Goal: Task Accomplishment & Management: Use online tool/utility

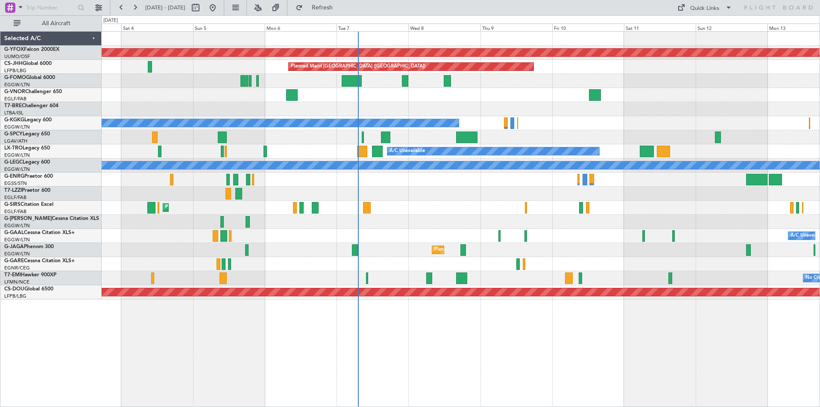
click at [427, 234] on div "AOG Maint Ostafyevo Planned Maint [GEOGRAPHIC_DATA] ([GEOGRAPHIC_DATA]) A/C Una…" at bounding box center [461, 166] width 718 height 268
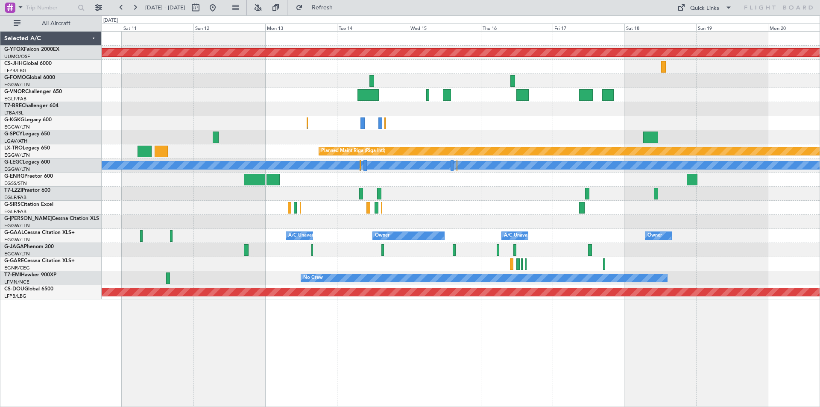
click at [20, 161] on div "AOG Maint Ostafyevo Planned Maint [GEOGRAPHIC_DATA] ([GEOGRAPHIC_DATA]) A/C Una…" at bounding box center [410, 210] width 820 height 391
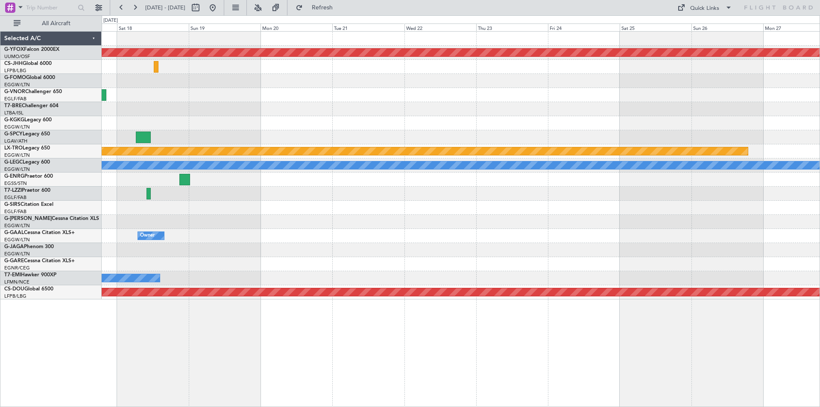
click at [130, 146] on div "Planned Maint Riga (Riga Intl)" at bounding box center [461, 151] width 718 height 14
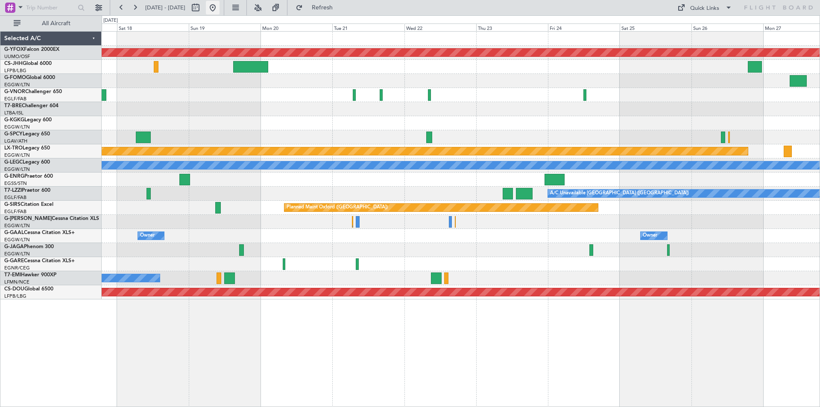
click at [219, 11] on button at bounding box center [213, 8] width 14 height 14
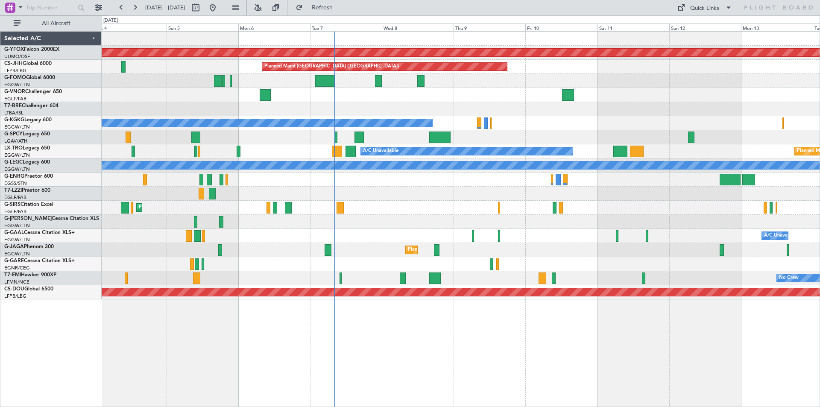
click at [579, 256] on div "Planned Maint [GEOGRAPHIC_DATA] ([GEOGRAPHIC_DATA])" at bounding box center [461, 250] width 718 height 14
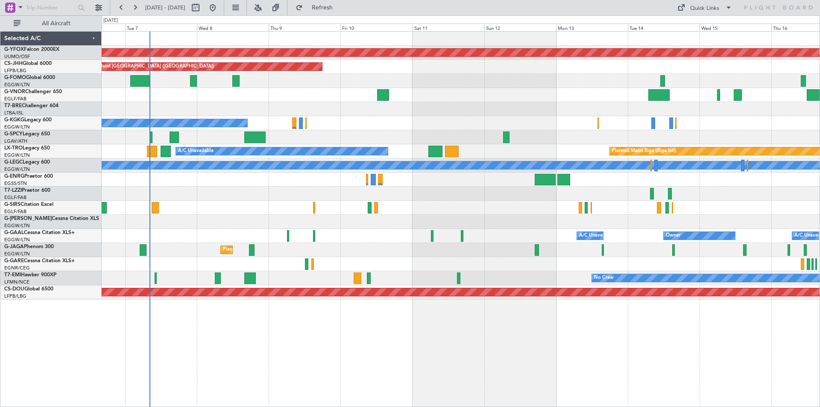
click at [559, 221] on div "AOG Maint Ostafyevo Planned Maint [GEOGRAPHIC_DATA] ([GEOGRAPHIC_DATA]) A/C Una…" at bounding box center [461, 166] width 718 height 268
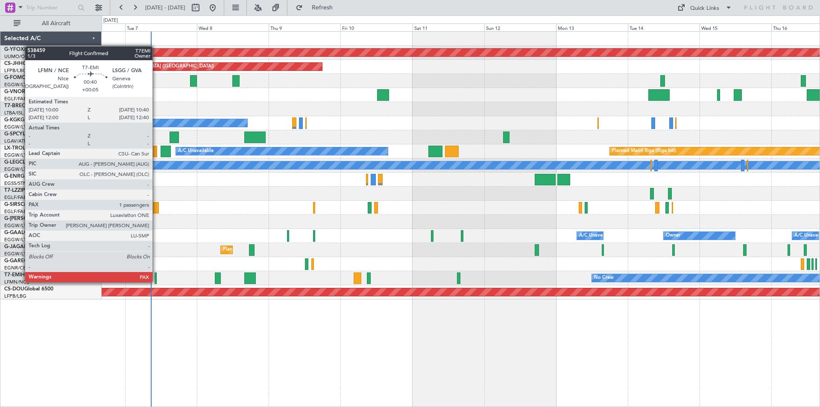
click at [156, 281] on div at bounding box center [156, 278] width 2 height 12
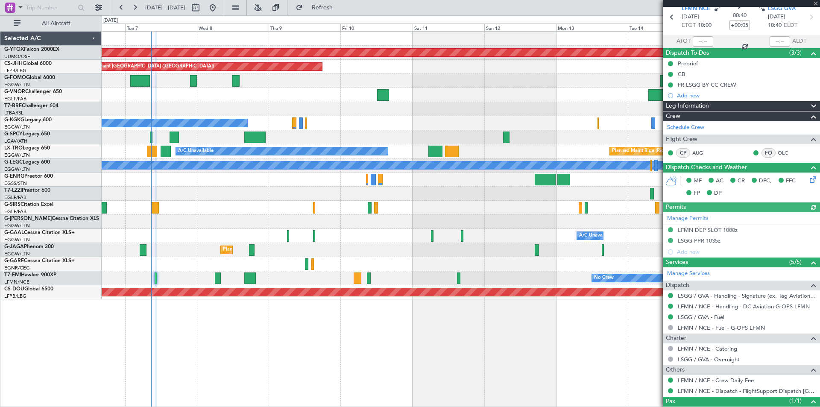
scroll to position [68, 0]
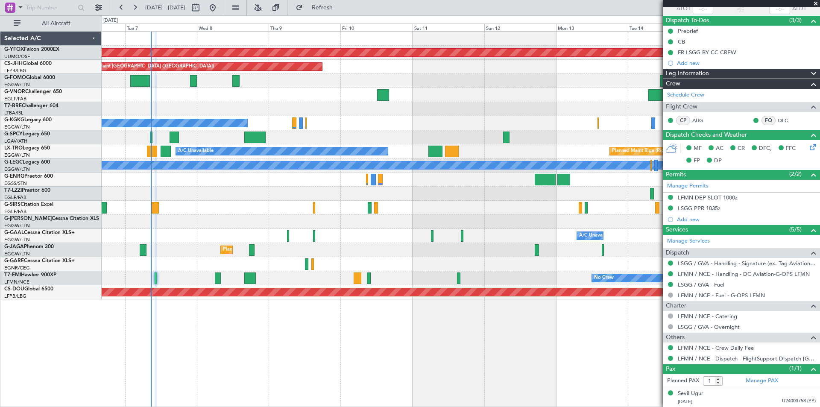
click at [814, 4] on span at bounding box center [815, 4] width 9 height 8
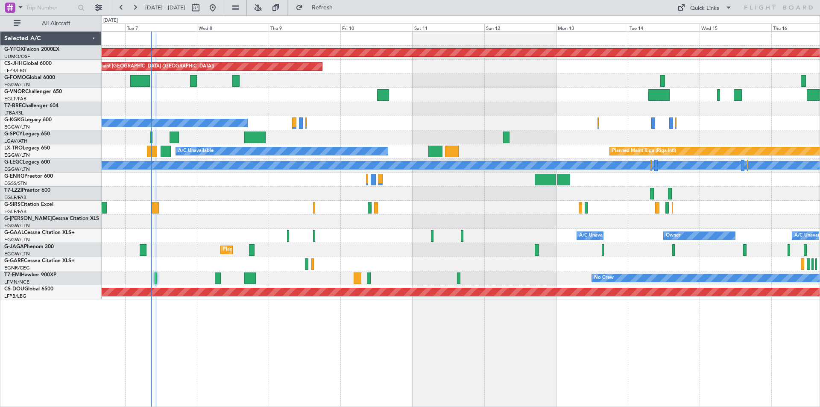
type input "0"
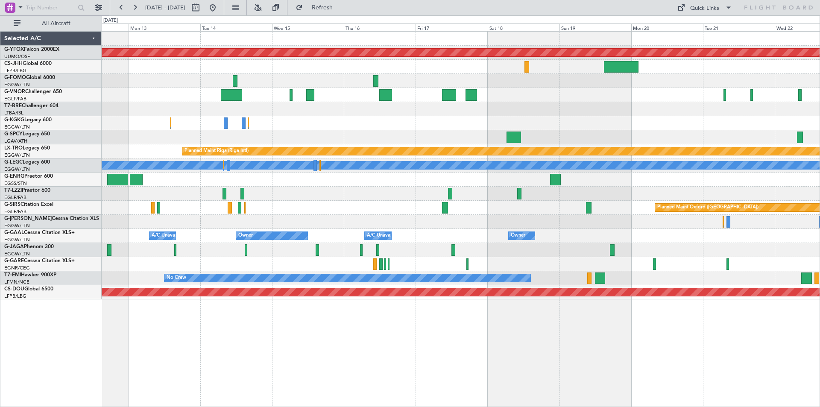
click at [126, 192] on div "A/C Unavailable [GEOGRAPHIC_DATA] ([GEOGRAPHIC_DATA])" at bounding box center [461, 194] width 718 height 14
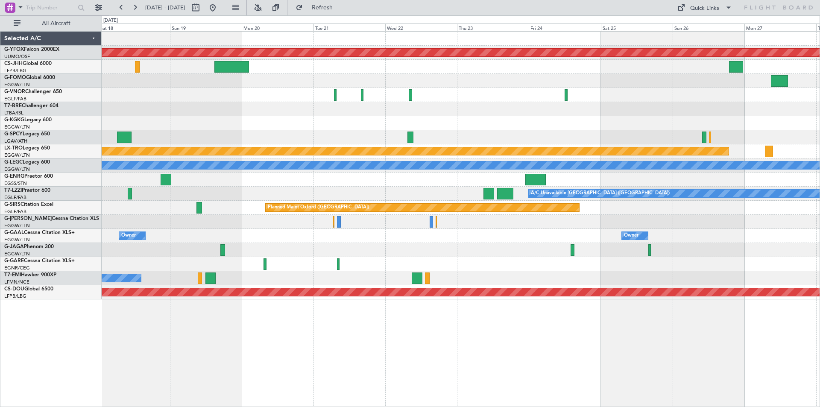
click at [178, 203] on div "Planned Maint Oxford ([GEOGRAPHIC_DATA])" at bounding box center [461, 208] width 718 height 14
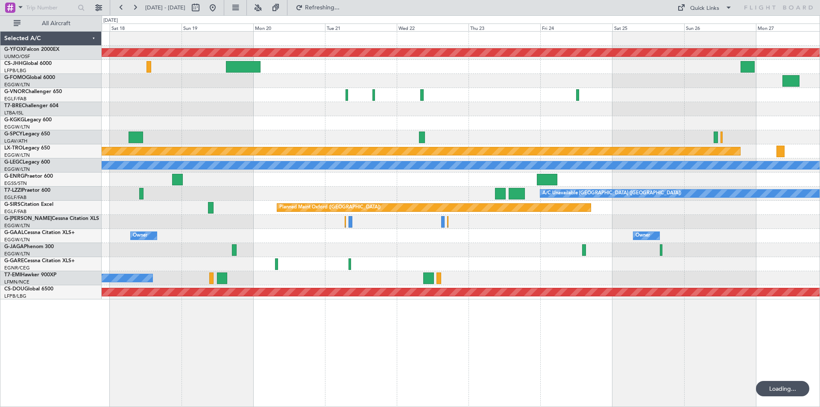
click at [819, 146] on html "18 Oct 2025 - 28 Oct 2025 Refreshing... Quick Links All Aircraft AOG Maint Osta…" at bounding box center [410, 203] width 820 height 407
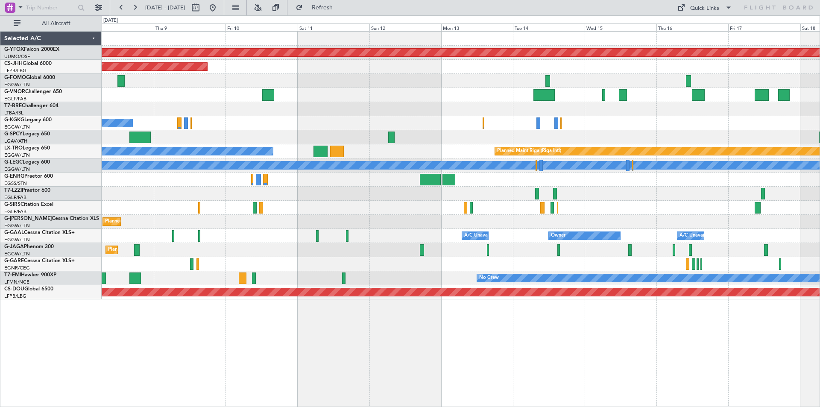
click at [683, 172] on div at bounding box center [461, 179] width 718 height 14
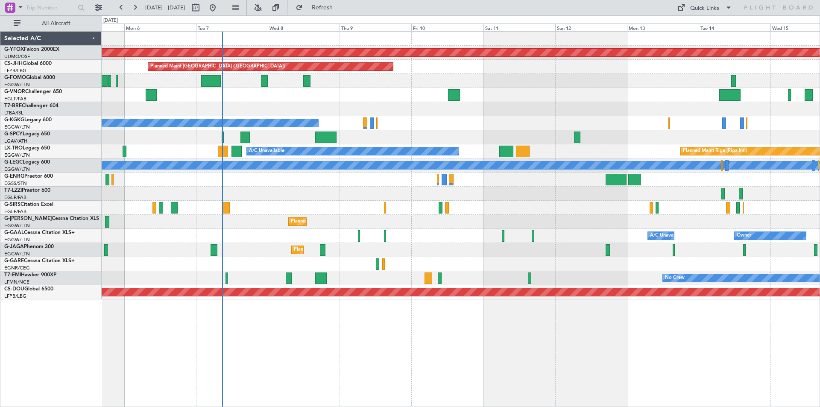
click at [468, 112] on div "AOG Maint Ostafyevo Planned Maint Paris (Le Bourget) A/C Unavailable Istanbul (…" at bounding box center [461, 166] width 718 height 268
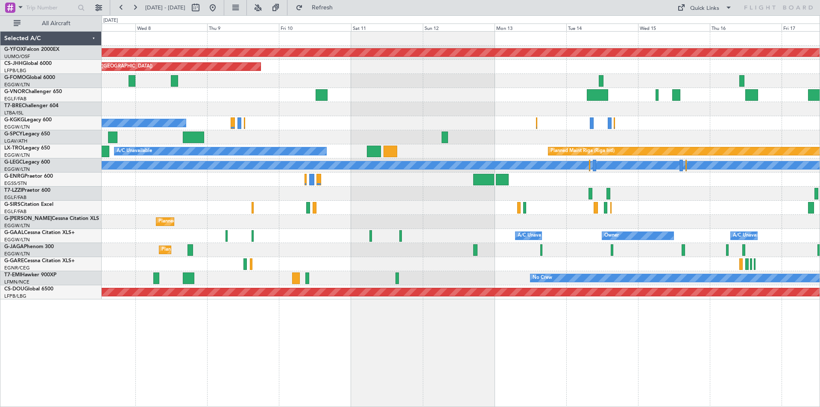
click at [418, 193] on div "AOG Maint Ostafyevo Planned Maint Paris (Le Bourget) A/C Unavailable Istanbul (…" at bounding box center [461, 166] width 718 height 268
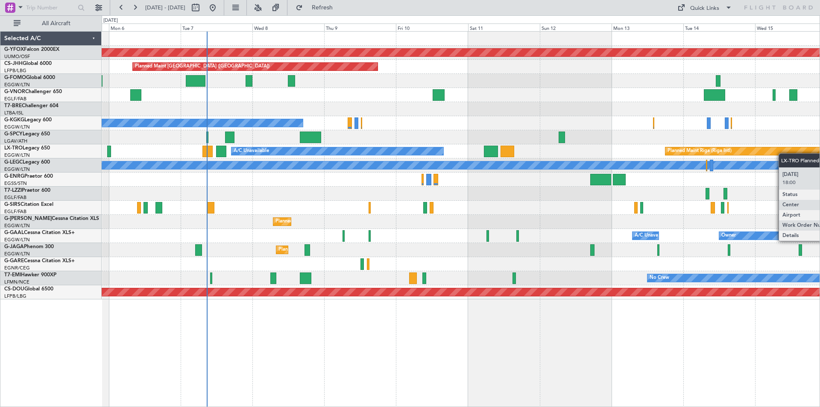
click at [819, 151] on html "07 Oct 2025 - 17 Oct 2025 Refresh Quick Links All Aircraft AOG Maint Ostafyevo …" at bounding box center [410, 203] width 820 height 407
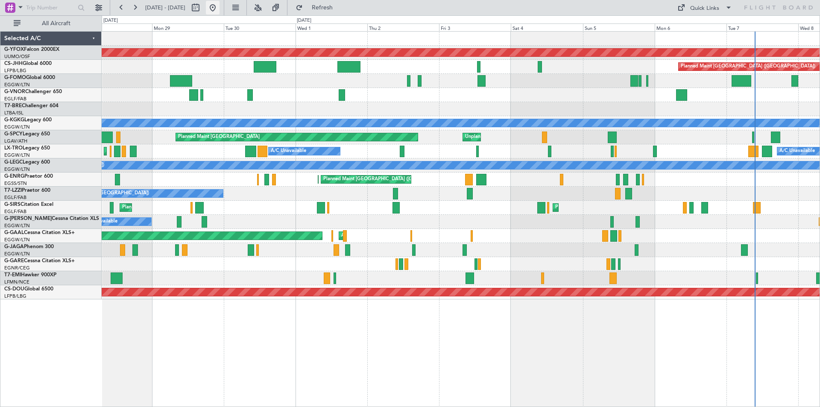
click at [219, 6] on button at bounding box center [213, 8] width 14 height 14
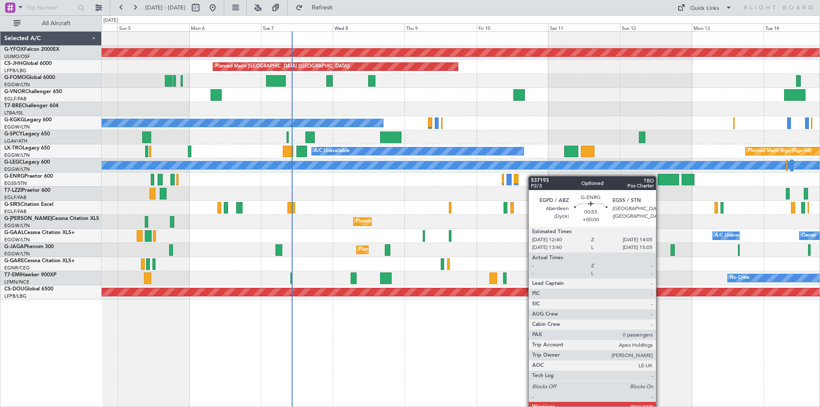
click at [519, 176] on div "Planned Maint [GEOGRAPHIC_DATA] ([GEOGRAPHIC_DATA])" at bounding box center [461, 179] width 718 height 14
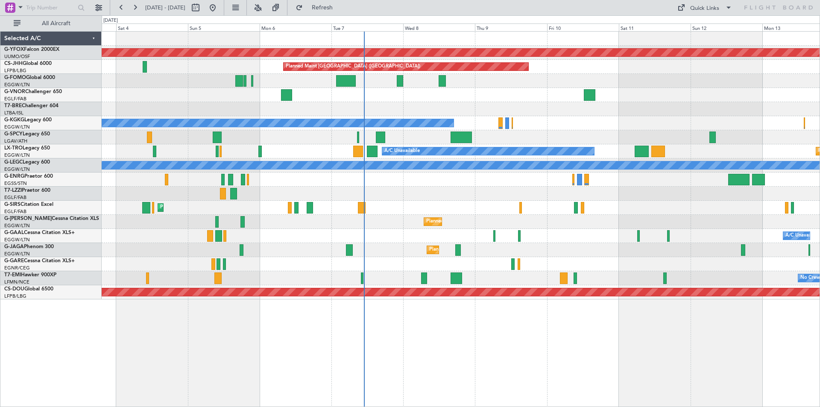
click at [284, 195] on div at bounding box center [461, 194] width 718 height 14
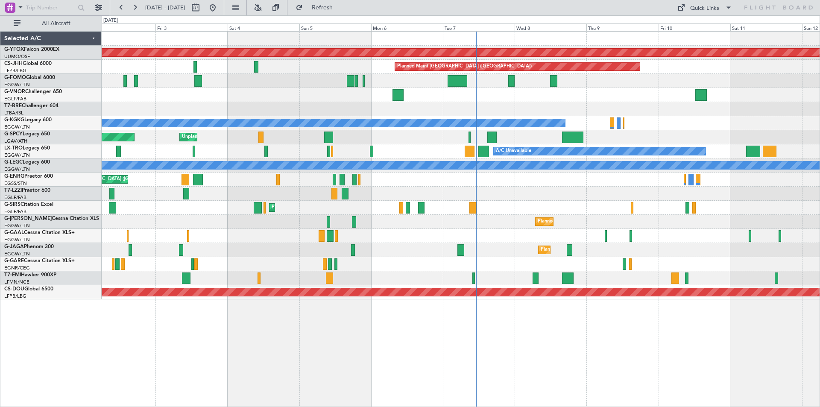
click at [404, 230] on div "AOG Maint Dusseldorf A/C Unavailable Owner Planned Maint Dusseldorf" at bounding box center [461, 236] width 718 height 14
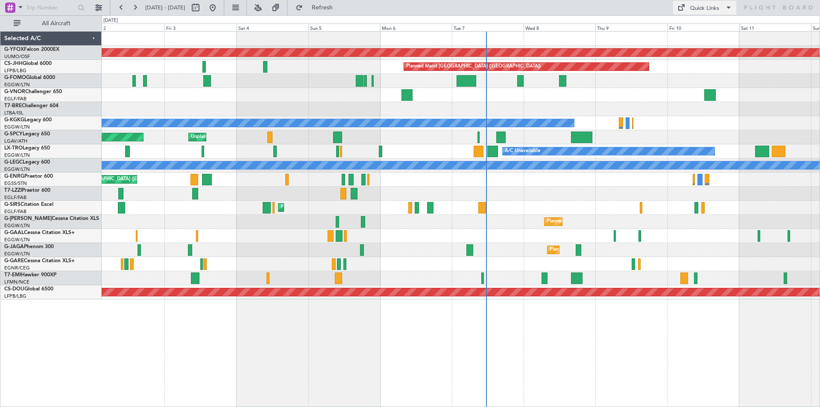
click at [704, 9] on div "Quick Links" at bounding box center [704, 8] width 29 height 9
click at [704, 25] on button "Trip Builder" at bounding box center [705, 28] width 64 height 20
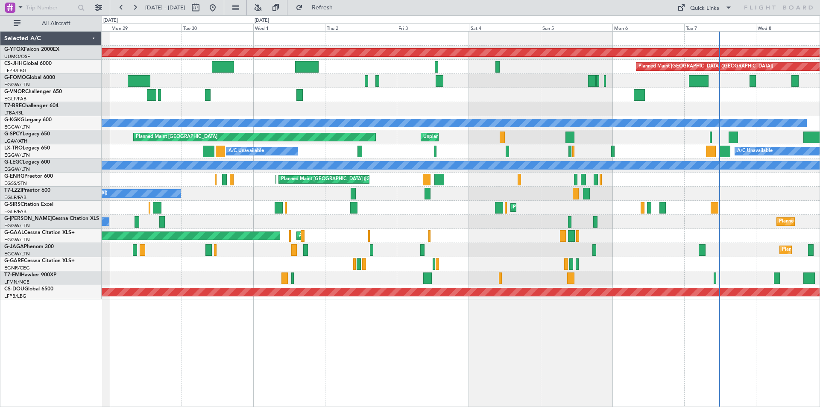
click at [524, 197] on div "AOG Maint Ostafyevo Planned Maint Paris (Le Bourget) Planned Maint London (Farn…" at bounding box center [461, 166] width 718 height 268
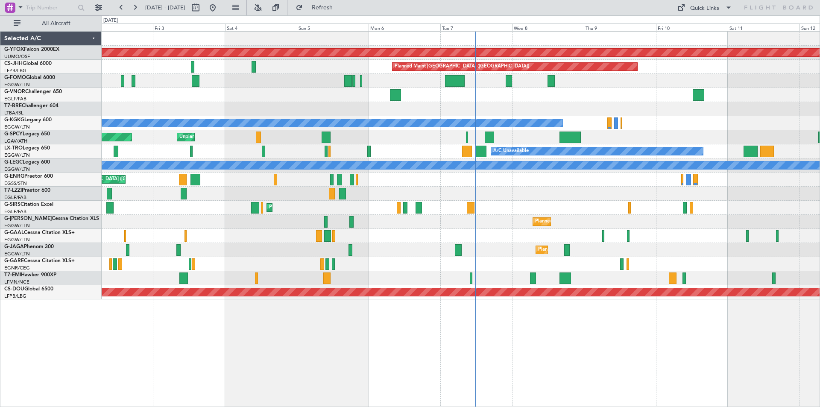
click at [313, 201] on div "AOG Maint Ostafyevo Planned Maint Paris (Le Bourget) A/C Unavailable Istanbul (…" at bounding box center [461, 166] width 718 height 268
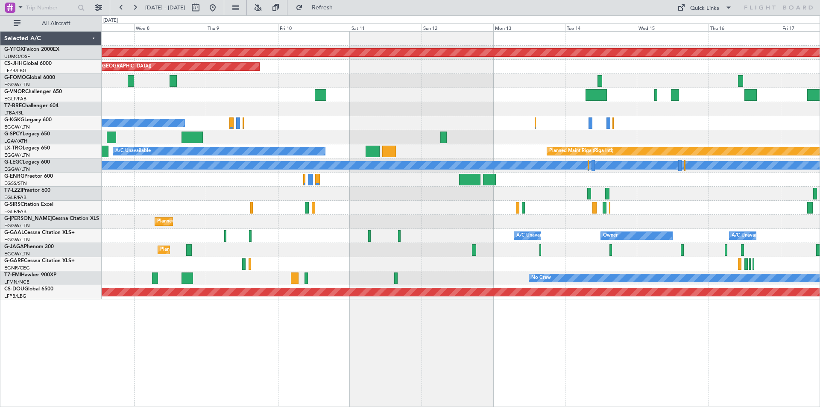
click at [191, 203] on div "AOG Maint Ostafyevo Planned Maint Paris (Le Bourget) A/C Unavailable Istanbul (…" at bounding box center [461, 166] width 718 height 268
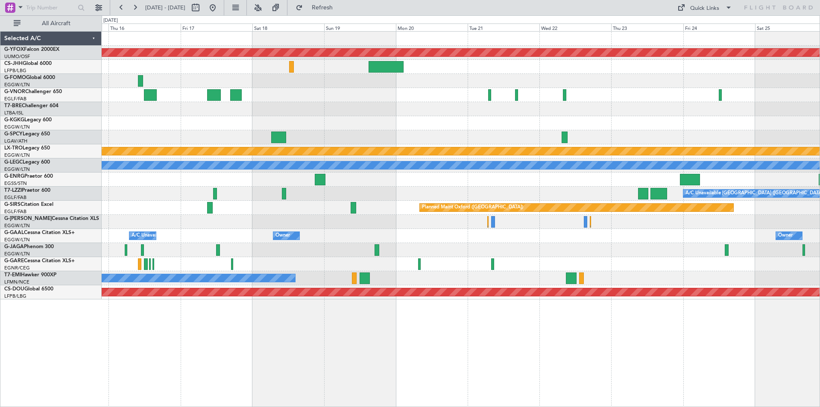
click at [175, 194] on div "A/C Unavailable [GEOGRAPHIC_DATA] ([GEOGRAPHIC_DATA])" at bounding box center [461, 194] width 718 height 14
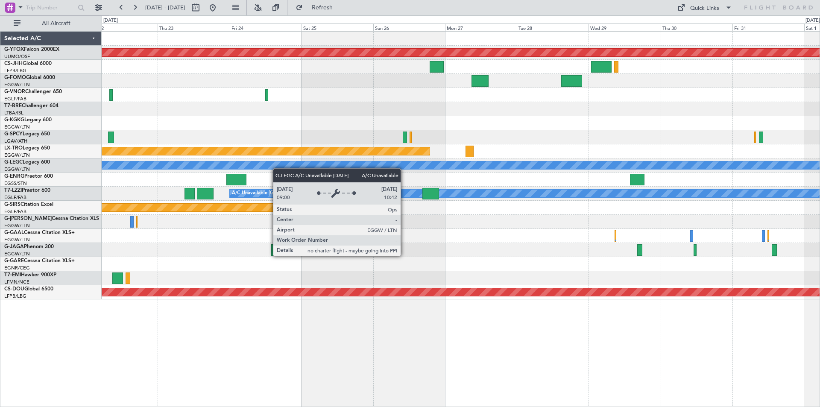
click at [148, 163] on div "AOG Maint Ostafyevo Planned Maint [GEOGRAPHIC_DATA] (Riga Intl) A/C Unavailable…" at bounding box center [461, 166] width 718 height 268
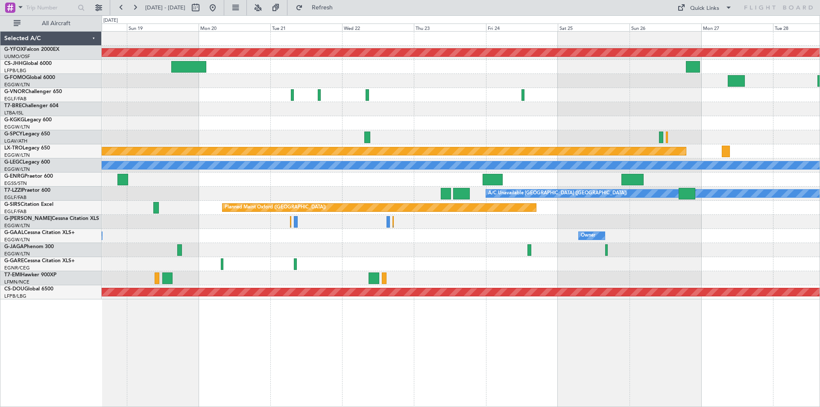
click at [819, 231] on html "[DATE] - [DATE] Refresh Quick Links All Aircraft AOG Maint Ostafyevo Planned Ma…" at bounding box center [410, 203] width 820 height 407
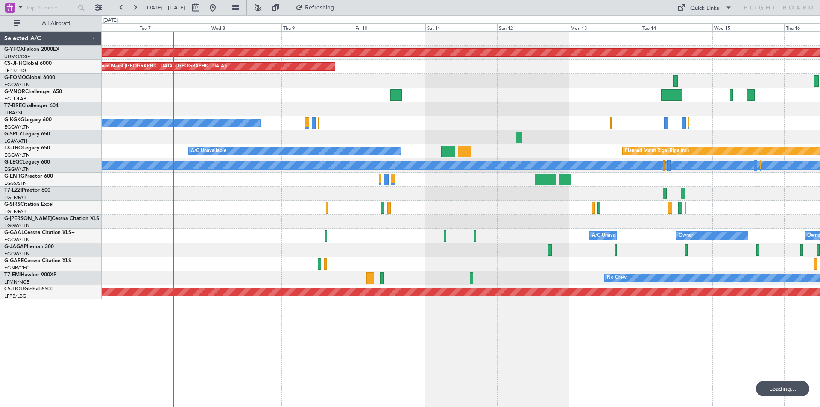
click at [814, 232] on div "AOG Maint Ostafyevo Planned Maint [GEOGRAPHIC_DATA] ([GEOGRAPHIC_DATA]) A/C Una…" at bounding box center [461, 166] width 718 height 268
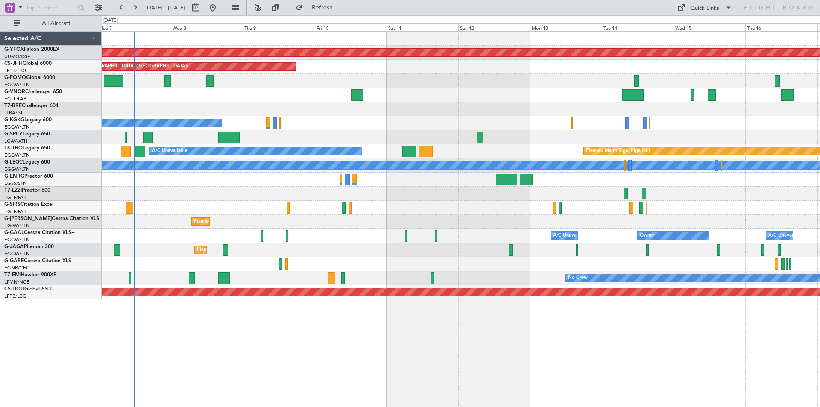
click at [327, 190] on div "AOG Maint Ostafyevo Planned Maint [GEOGRAPHIC_DATA] ([GEOGRAPHIC_DATA]) A/C Una…" at bounding box center [461, 166] width 718 height 268
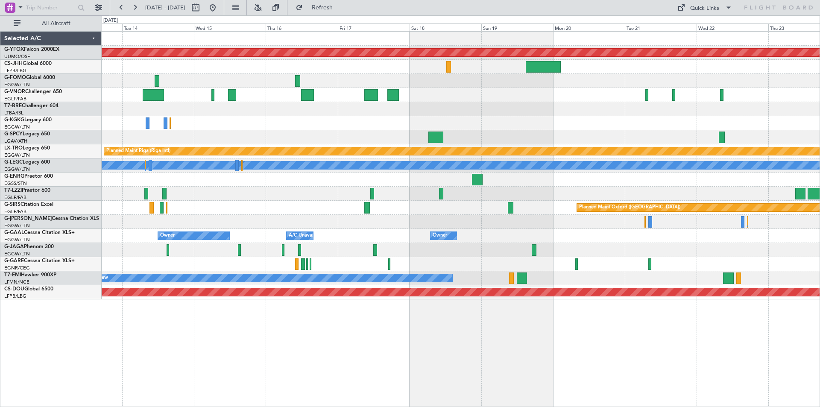
click at [182, 181] on div "AOG Maint Ostafyevo Planned Maint [GEOGRAPHIC_DATA] (Riga Intl) A/C Unavailable…" at bounding box center [461, 166] width 718 height 268
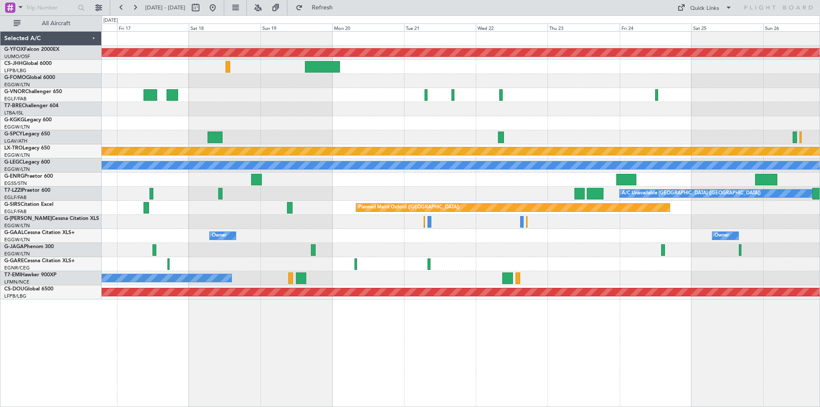
click at [275, 193] on div "A/C Unavailable [GEOGRAPHIC_DATA] ([GEOGRAPHIC_DATA])" at bounding box center [461, 194] width 718 height 14
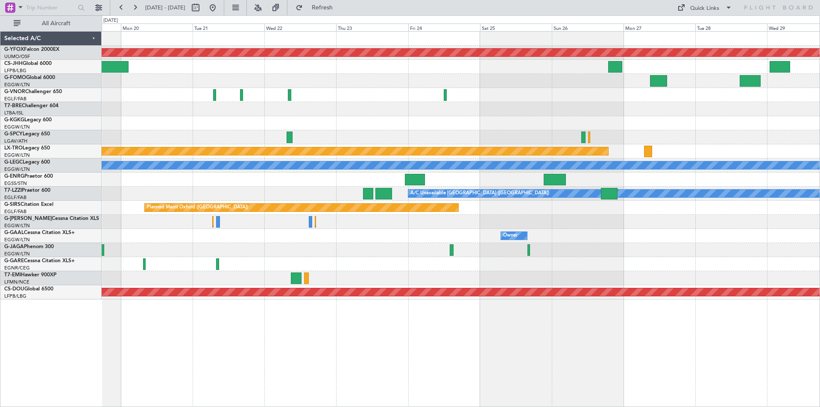
click at [304, 199] on div "A/C Unavailable [GEOGRAPHIC_DATA] ([GEOGRAPHIC_DATA])" at bounding box center [461, 194] width 718 height 14
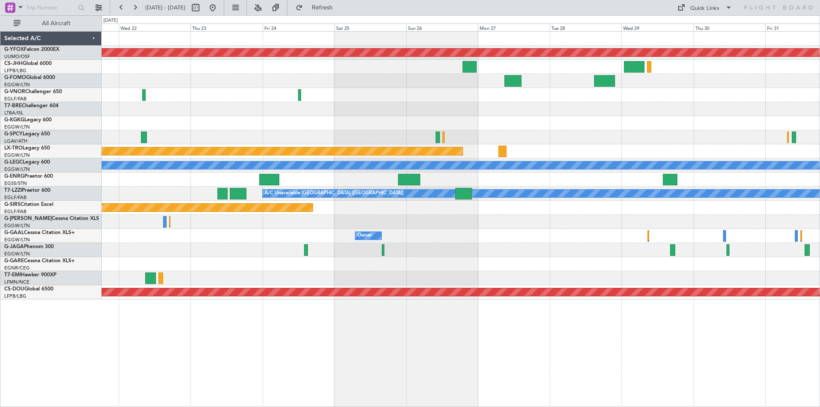
click at [526, 224] on div "AOG Maint Ostafyevo Planned Maint [GEOGRAPHIC_DATA] (Riga Intl) A/C Unavailable…" at bounding box center [461, 166] width 718 height 268
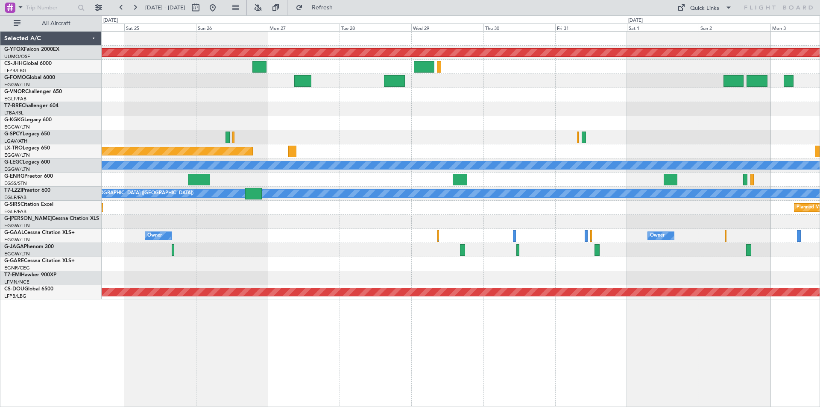
click at [369, 204] on div "AOG Maint Ostafyevo Planned Maint [GEOGRAPHIC_DATA] (Riga Intl) A/C Unavailable…" at bounding box center [461, 166] width 718 height 268
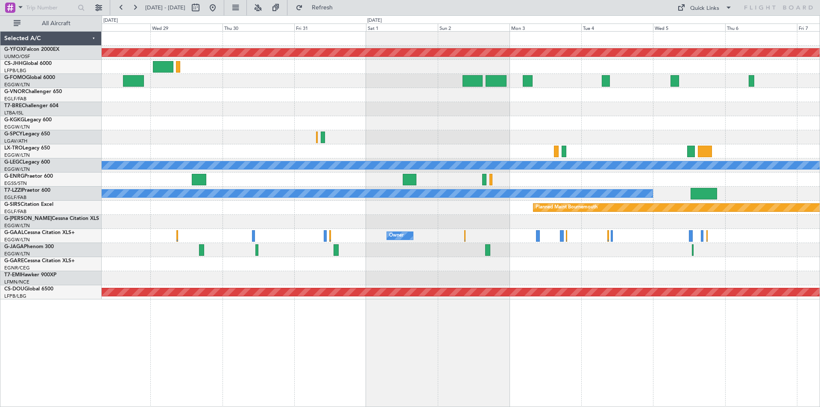
click at [432, 202] on div "Planned Maint Bournemouth Planned Maint [GEOGRAPHIC_DATA]" at bounding box center [461, 208] width 718 height 14
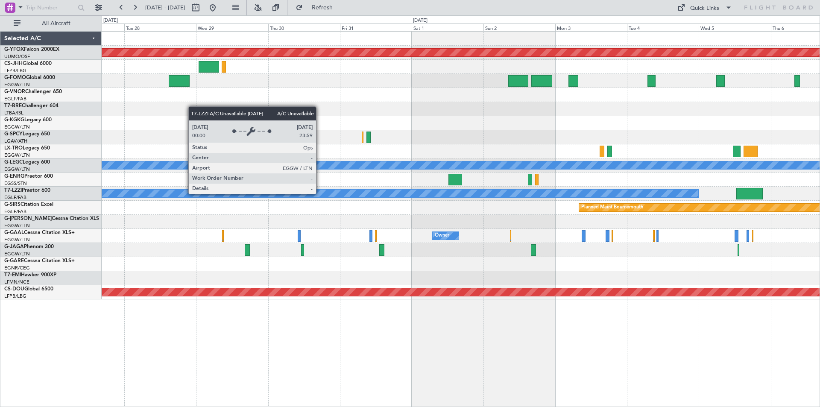
click at [819, 219] on html "[DATE] - [DATE] Refresh Quick Links All Aircraft AOG Maint Ostafyevo Planned Ma…" at bounding box center [410, 203] width 820 height 407
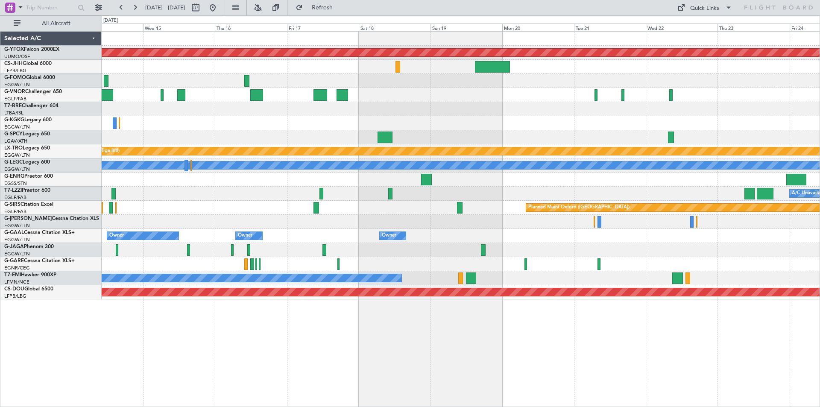
click at [804, 172] on div "AOG Maint Ostafyevo Planned Maint [GEOGRAPHIC_DATA] (Riga Intl) A/C Unavailable…" at bounding box center [461, 166] width 718 height 268
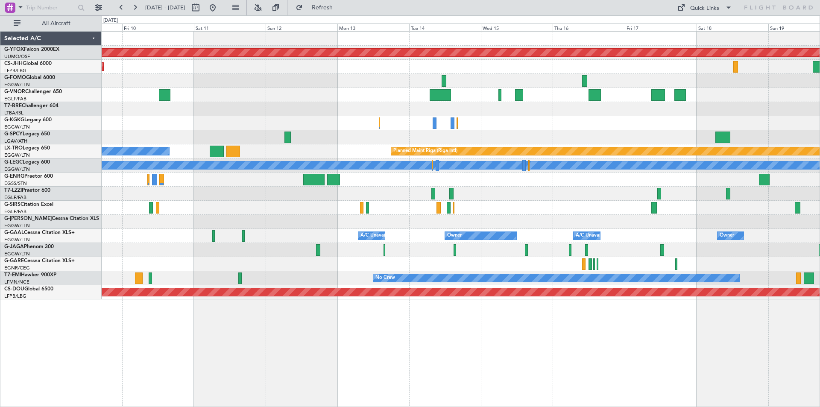
click at [125, 121] on div "AOG Maint Ostafyevo Planned Maint [GEOGRAPHIC_DATA] ([GEOGRAPHIC_DATA]) A/C Una…" at bounding box center [461, 166] width 718 height 268
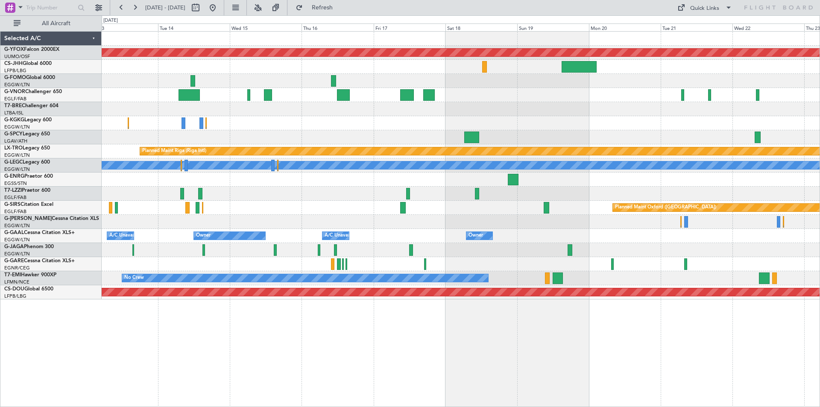
click at [297, 118] on div at bounding box center [461, 123] width 718 height 14
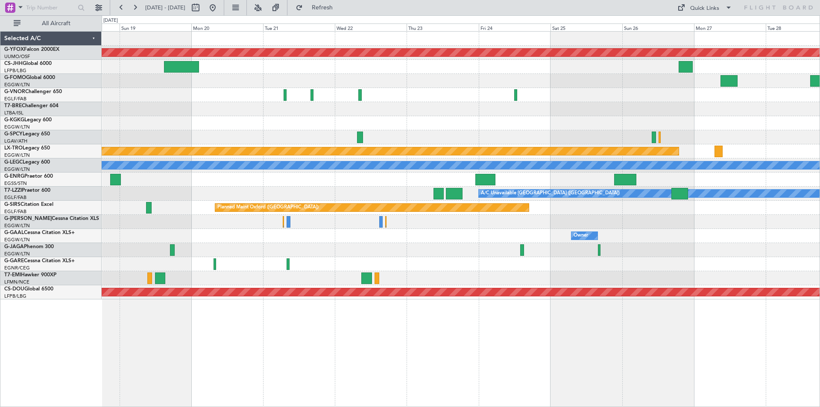
click at [396, 112] on div at bounding box center [461, 109] width 718 height 14
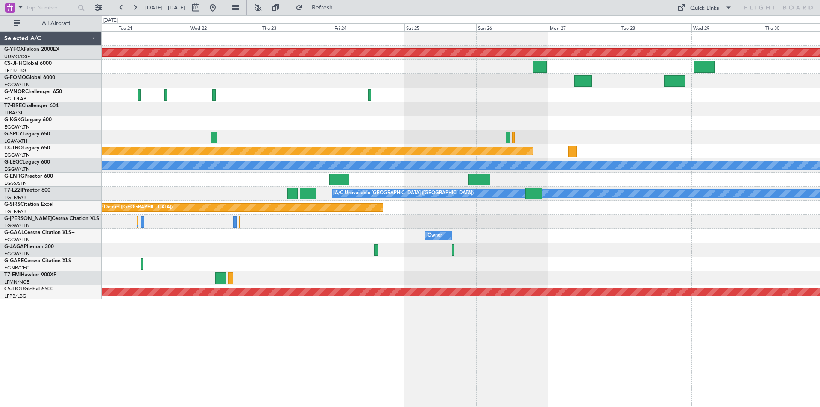
click at [518, 102] on div at bounding box center [461, 109] width 718 height 14
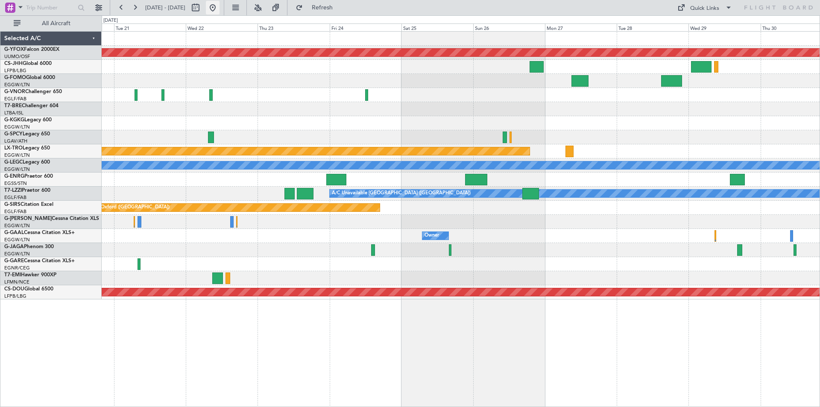
click at [219, 7] on button at bounding box center [213, 8] width 14 height 14
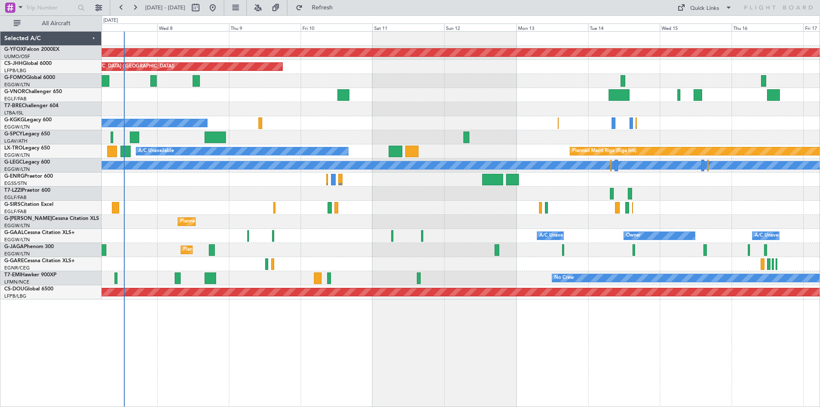
click at [336, 154] on div "A/C Unavailable Planned Maint [GEOGRAPHIC_DATA] (Riga Intl)" at bounding box center [461, 151] width 718 height 14
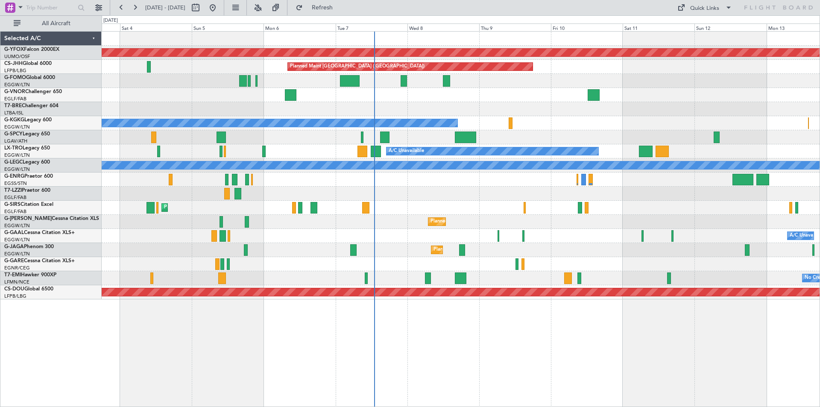
click at [511, 185] on div "AOG Maint Ostafyevo Planned Maint [GEOGRAPHIC_DATA] ([GEOGRAPHIC_DATA]) A/C Una…" at bounding box center [461, 166] width 718 height 268
click at [704, 12] on div "Quick Links" at bounding box center [704, 8] width 29 height 9
click at [700, 27] on button "Trip Builder" at bounding box center [705, 28] width 64 height 20
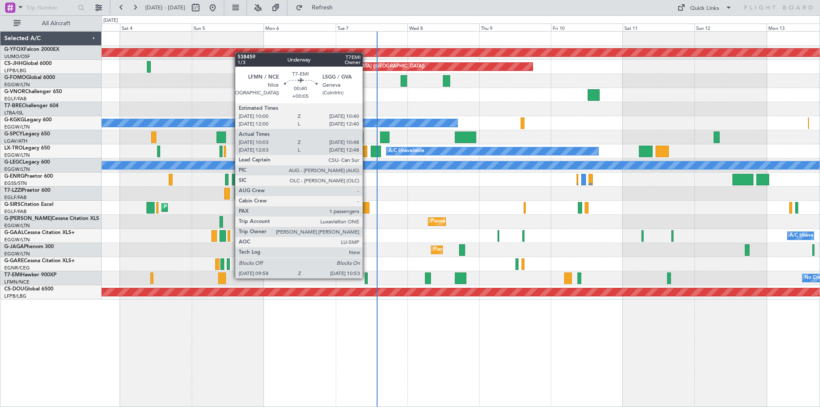
click at [366, 277] on div at bounding box center [366, 278] width 3 height 12
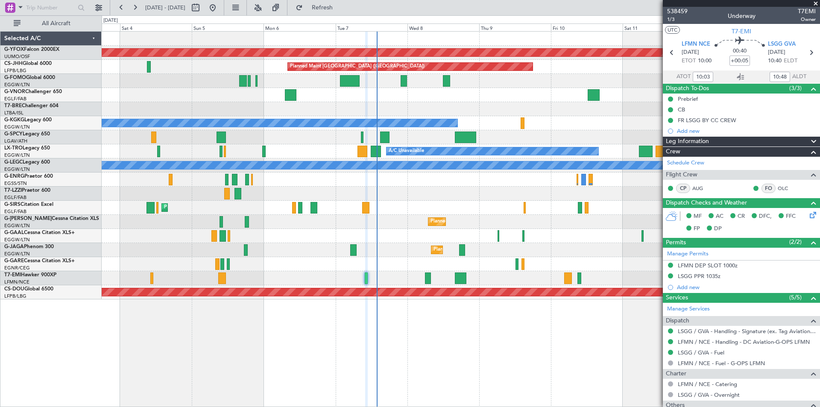
click at [815, 3] on span at bounding box center [815, 4] width 9 height 8
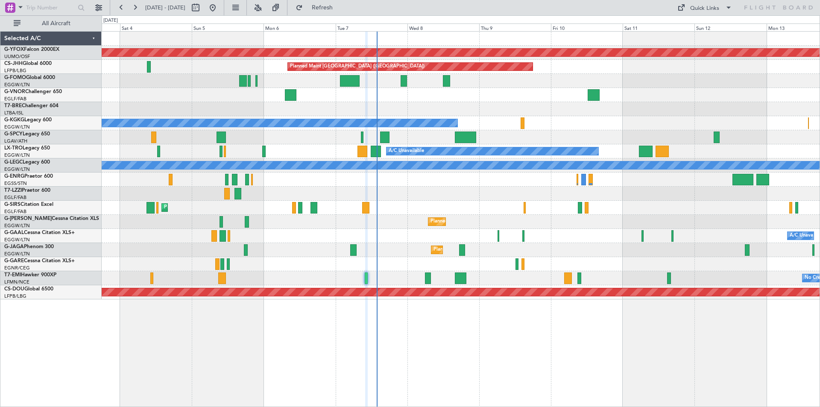
type input "0"
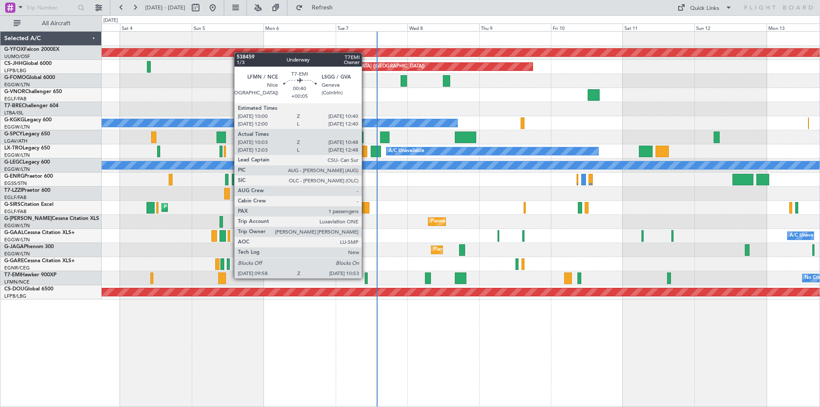
click at [365, 277] on div at bounding box center [366, 278] width 3 height 12
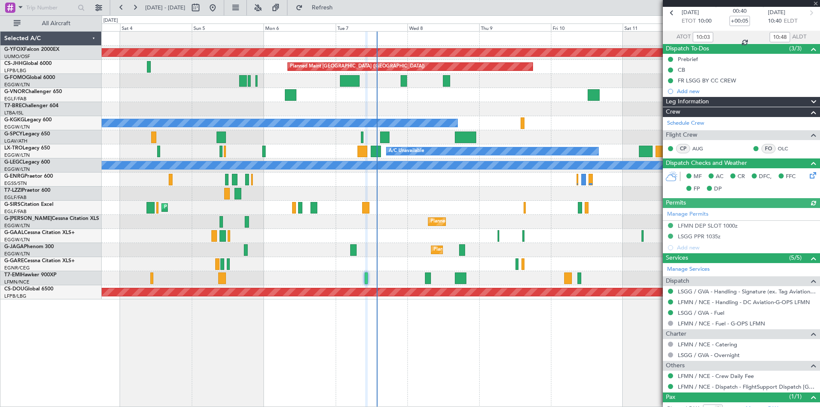
scroll to position [68, 0]
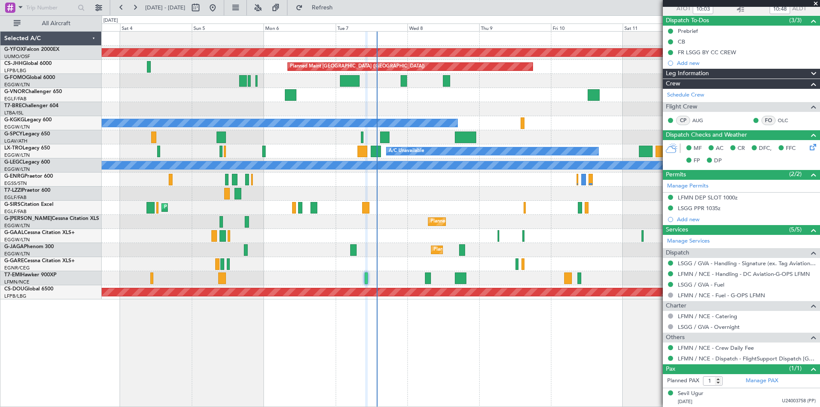
click at [815, 4] on div at bounding box center [741, 3] width 157 height 7
click at [814, 3] on span at bounding box center [815, 4] width 9 height 8
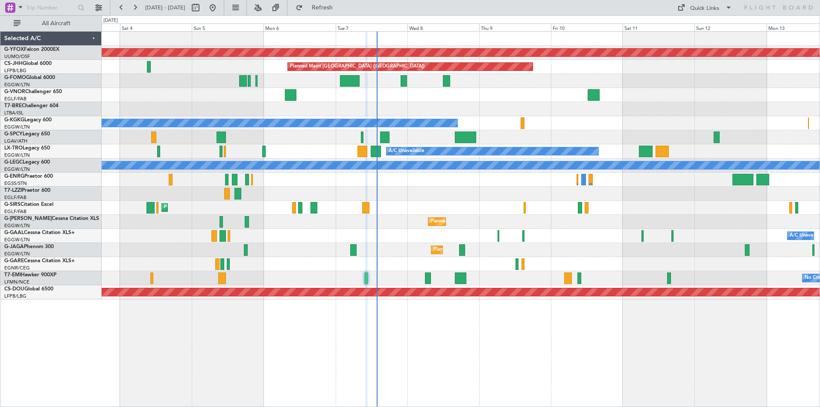
type input "0"
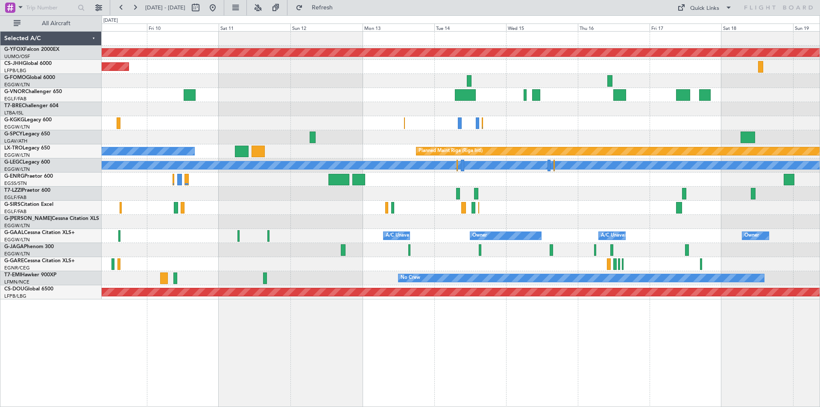
click at [108, 179] on div at bounding box center [461, 179] width 718 height 14
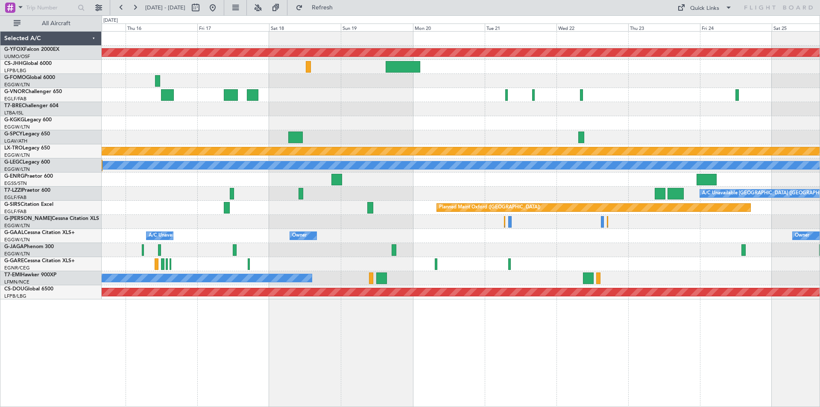
click at [238, 192] on div "AOG Maint Ostafyevo Planned Maint [GEOGRAPHIC_DATA] (Riga Intl) A/C Unavailable…" at bounding box center [461, 166] width 718 height 268
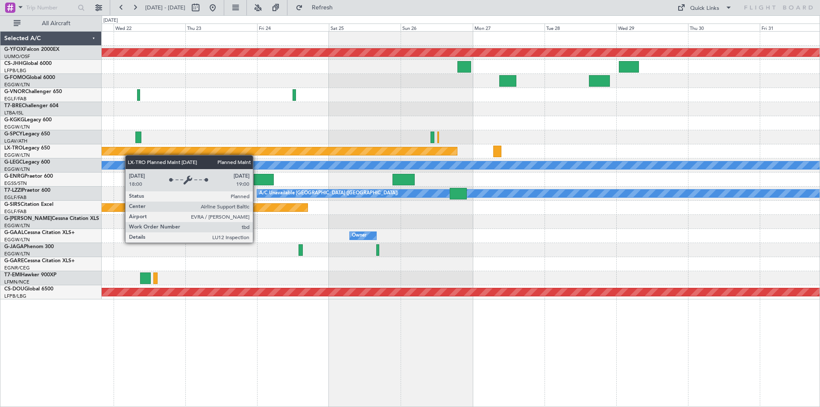
click at [80, 152] on div "AOG Maint Ostafyevo Planned Maint [GEOGRAPHIC_DATA] (Riga Intl) A/C Unavailable…" at bounding box center [410, 210] width 820 height 391
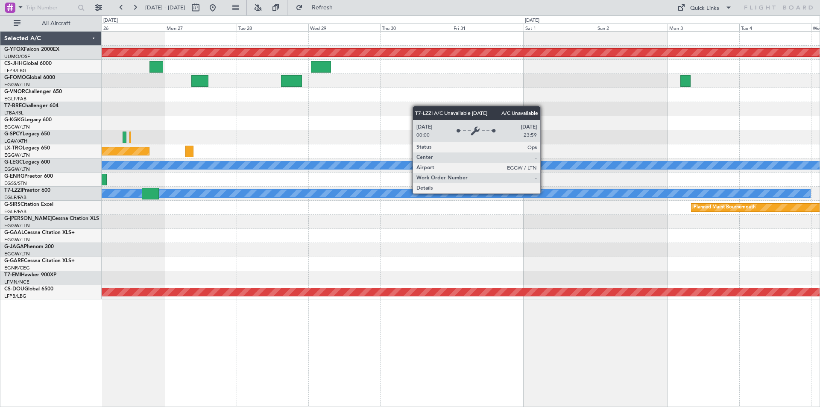
click at [254, 190] on div "A/C Unavailable [GEOGRAPHIC_DATA] ([GEOGRAPHIC_DATA])" at bounding box center [379, 194] width 861 height 8
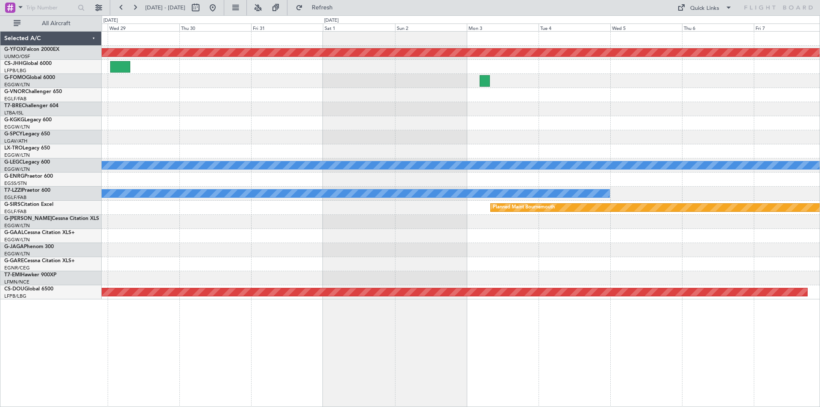
click at [294, 204] on div "Planned Maint Bournemouth Planned Maint [GEOGRAPHIC_DATA]" at bounding box center [461, 208] width 718 height 14
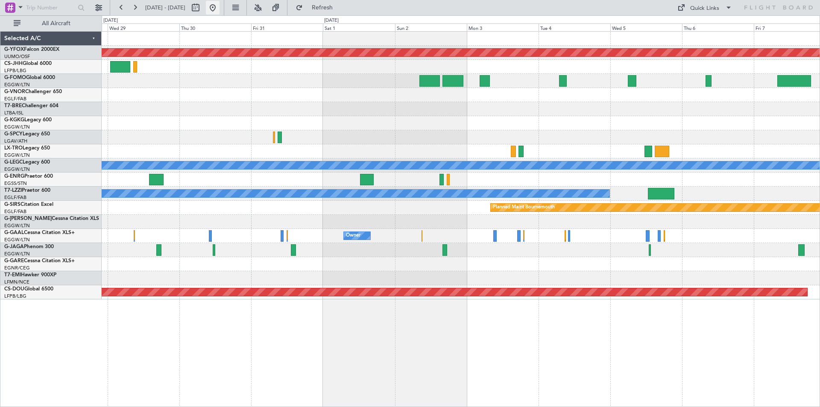
click at [219, 8] on button at bounding box center [213, 8] width 14 height 14
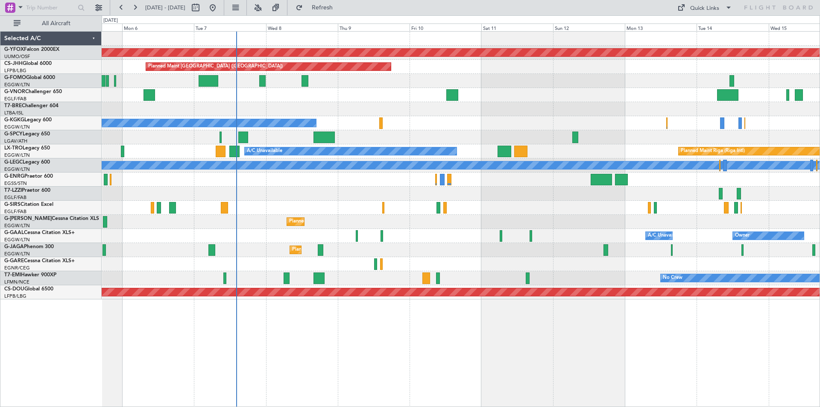
click at [467, 178] on div at bounding box center [461, 179] width 718 height 14
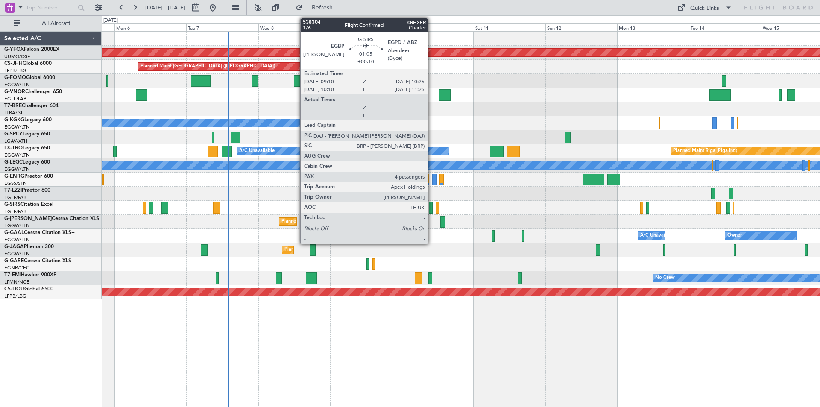
click at [464, 253] on div "Planned Maint [GEOGRAPHIC_DATA] ([GEOGRAPHIC_DATA])" at bounding box center [461, 250] width 718 height 14
click at [488, 191] on div at bounding box center [461, 194] width 718 height 14
